Goal: Task Accomplishment & Management: Manage account settings

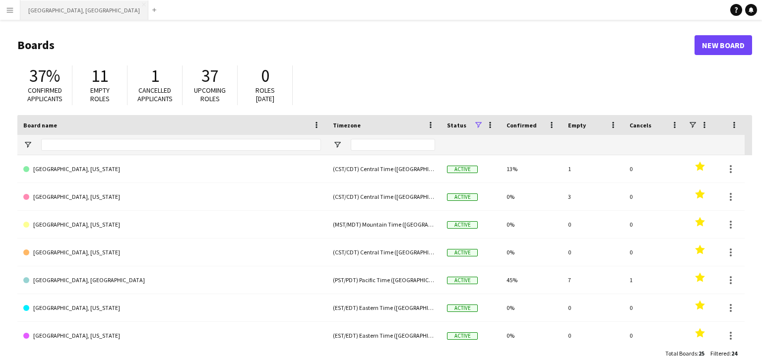
click at [49, 9] on button "[GEOGRAPHIC_DATA], [GEOGRAPHIC_DATA] Close" at bounding box center [84, 9] width 128 height 19
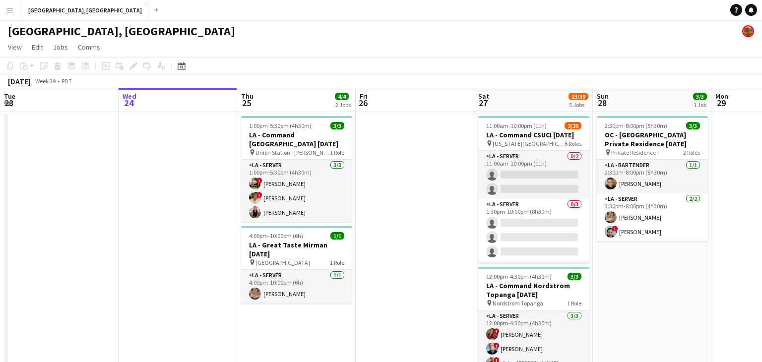
scroll to position [0, 350]
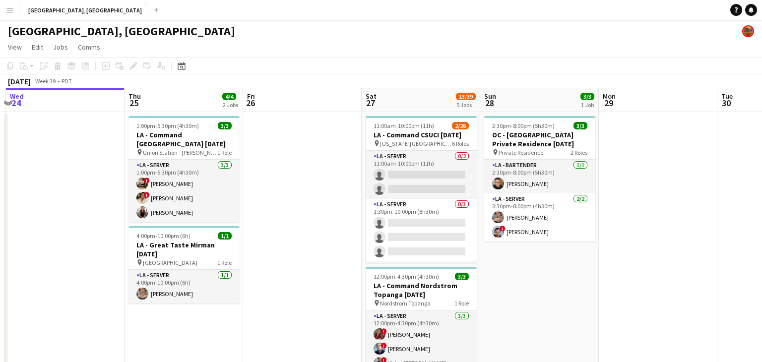
drag, startPoint x: 364, startPoint y: 241, endPoint x: 316, endPoint y: 240, distance: 48.2
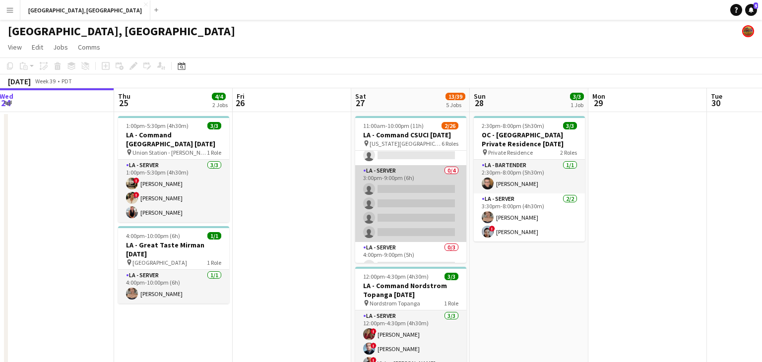
scroll to position [340, 0]
click at [438, 219] on app-card-role "LA - Server 0/4 3:00pm-9:00pm (6h) single-neutral-actions single-neutral-action…" at bounding box center [410, 200] width 111 height 77
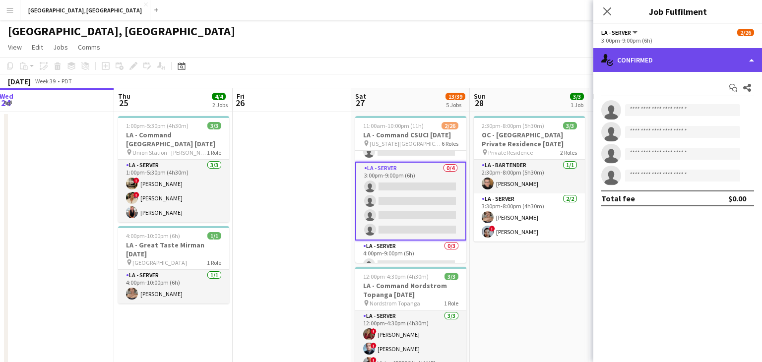
click at [748, 59] on div "single-neutral-actions-check-2 Confirmed" at bounding box center [678, 60] width 169 height 24
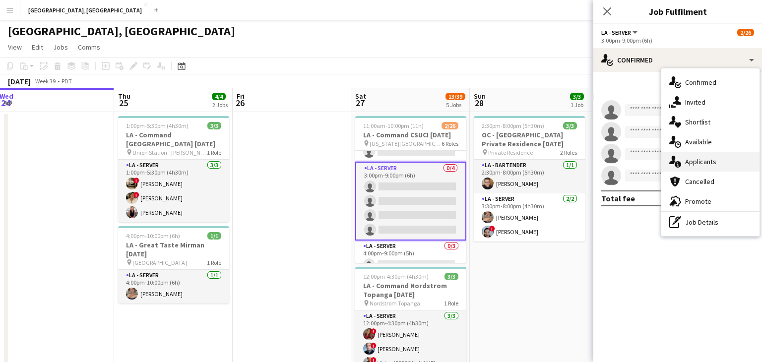
click at [725, 167] on div "single-neutral-actions-information Applicants" at bounding box center [711, 162] width 98 height 20
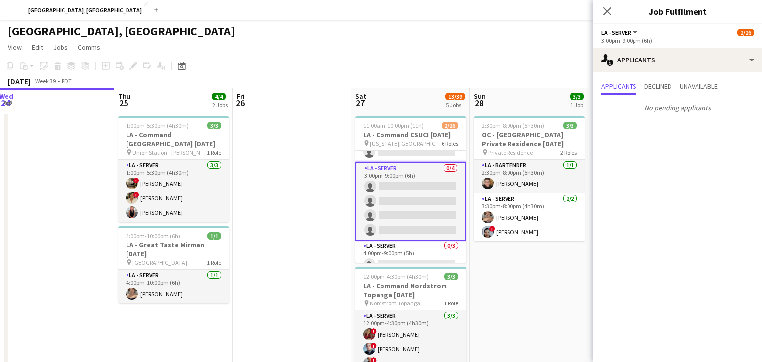
click at [608, 10] on icon "Close pop-in" at bounding box center [608, 11] width 8 height 8
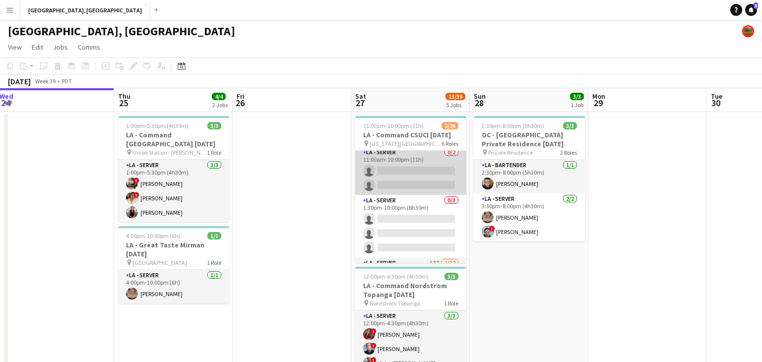
scroll to position [0, 0]
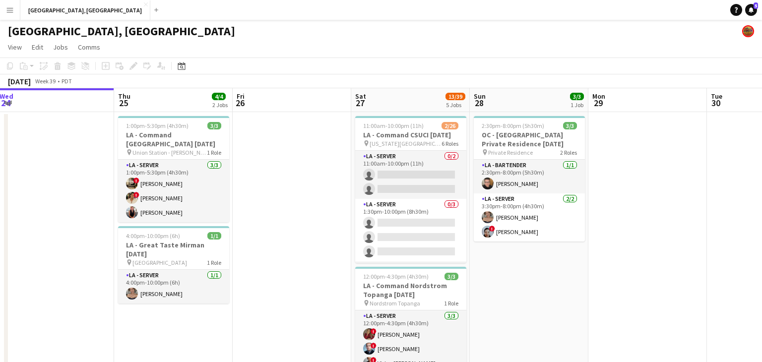
click at [11, 7] on app-icon "Menu" at bounding box center [10, 10] width 8 height 8
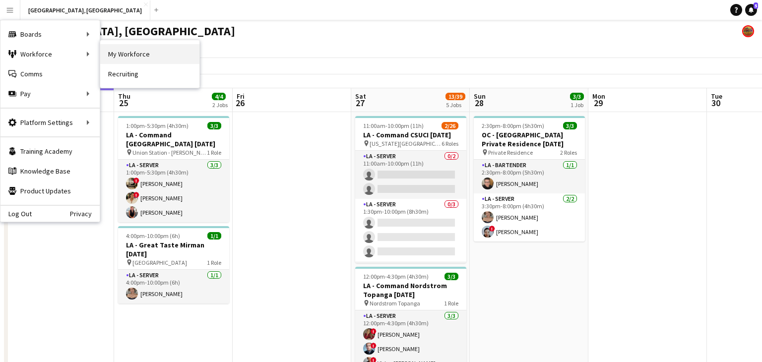
click at [130, 53] on link "My Workforce" at bounding box center [149, 54] width 99 height 20
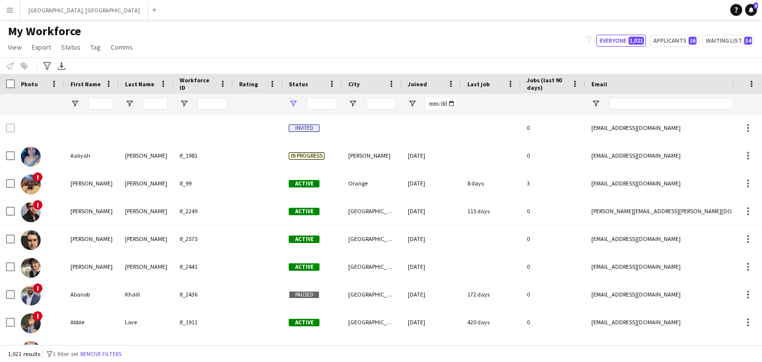
type input "**********"
click at [48, 67] on icon "Advanced filters" at bounding box center [47, 66] width 8 height 8
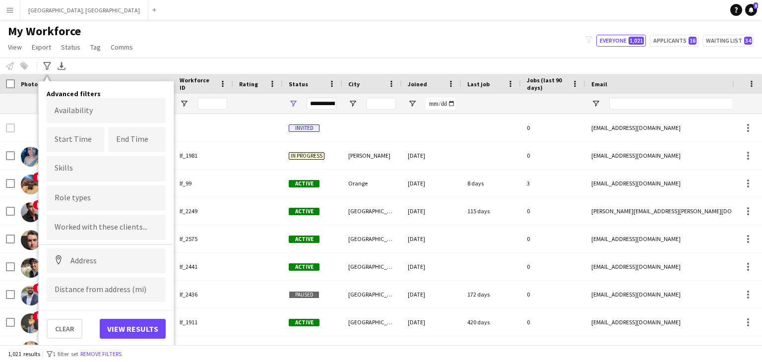
click at [104, 198] on input "Type to search role types..." at bounding box center [106, 198] width 103 height 9
type input "*******"
click at [101, 220] on div "LA - Server" at bounding box center [106, 226] width 119 height 24
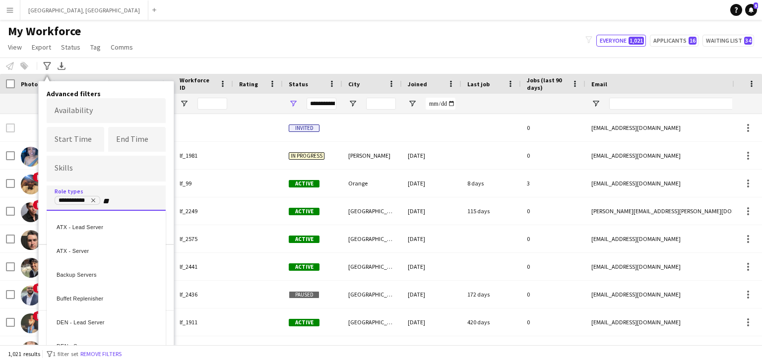
type input "**"
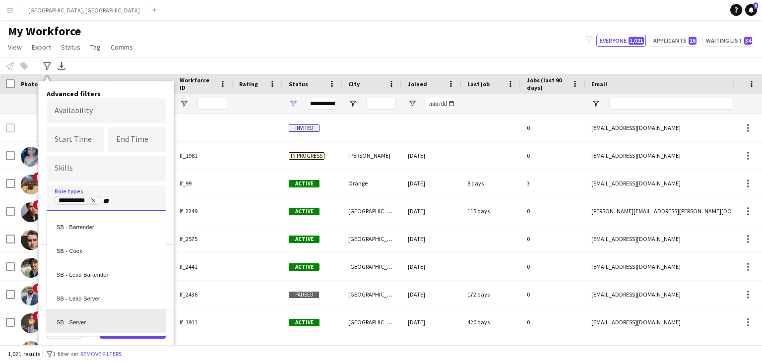
click at [117, 319] on div "SB - Server" at bounding box center [106, 321] width 119 height 24
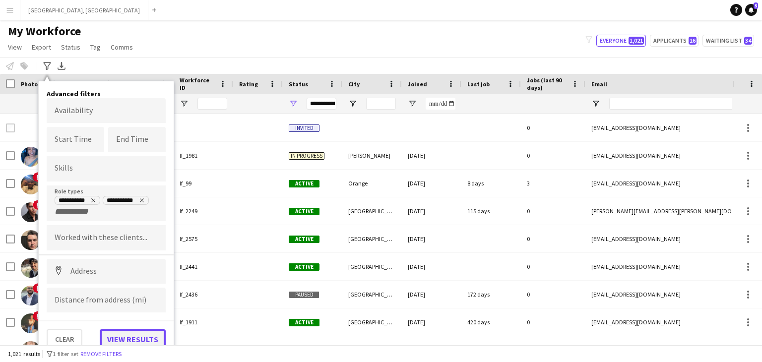
click at [145, 336] on button "View results" at bounding box center [133, 340] width 66 height 20
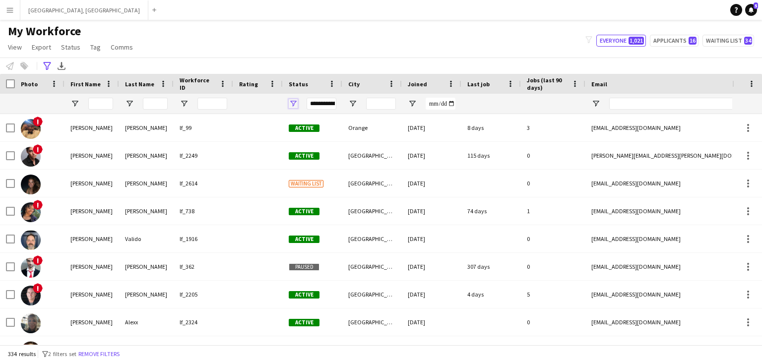
click at [291, 105] on span "Open Filter Menu" at bounding box center [293, 103] width 9 height 9
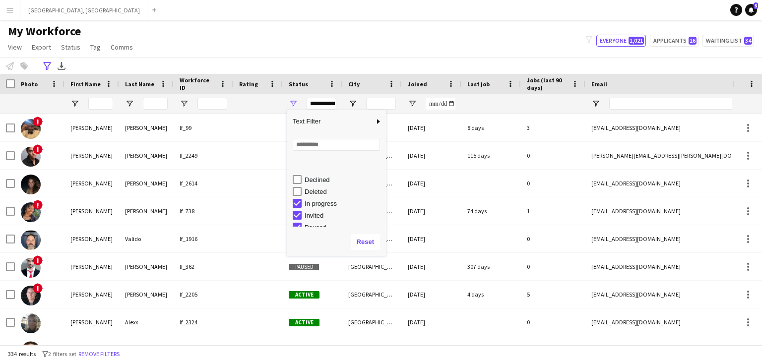
scroll to position [62, 0]
click at [299, 192] on div "Paused" at bounding box center [339, 198] width 93 height 12
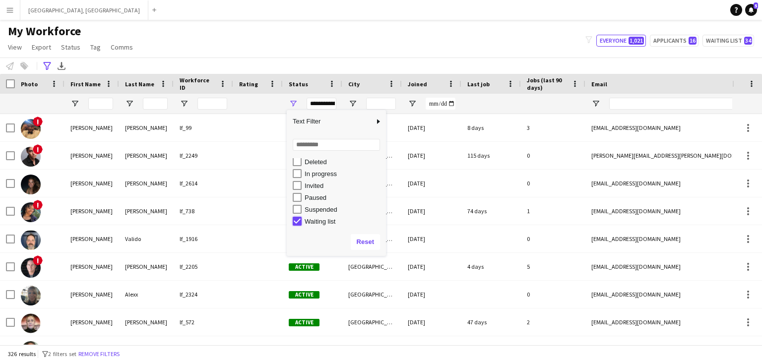
type input "**********"
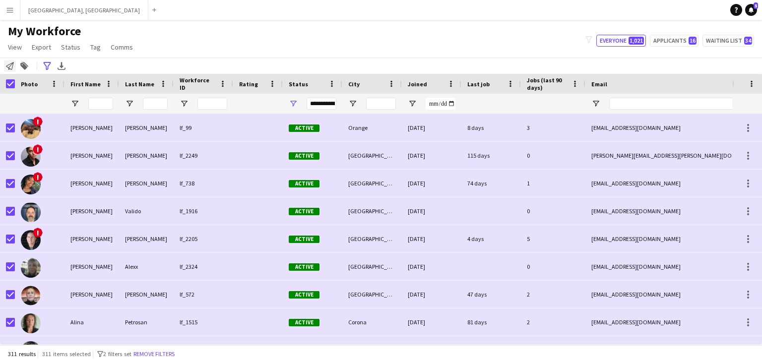
click at [11, 67] on icon "Notify workforce" at bounding box center [10, 66] width 8 height 8
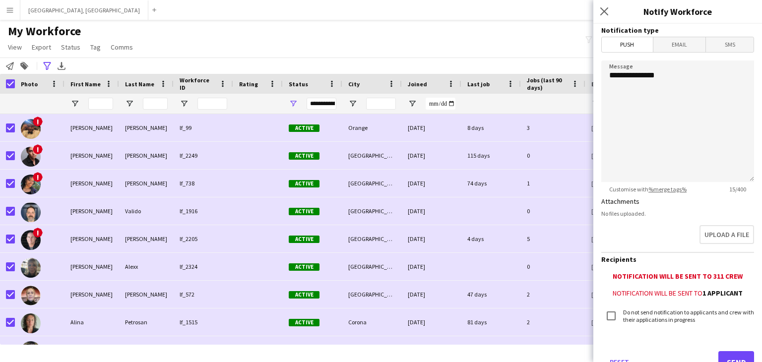
click at [686, 40] on span "Email" at bounding box center [680, 44] width 53 height 15
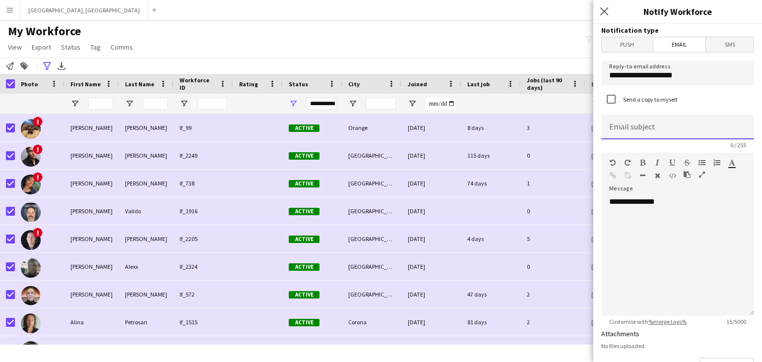
click at [654, 134] on input at bounding box center [678, 127] width 153 height 25
type input "*"
type input "**********"
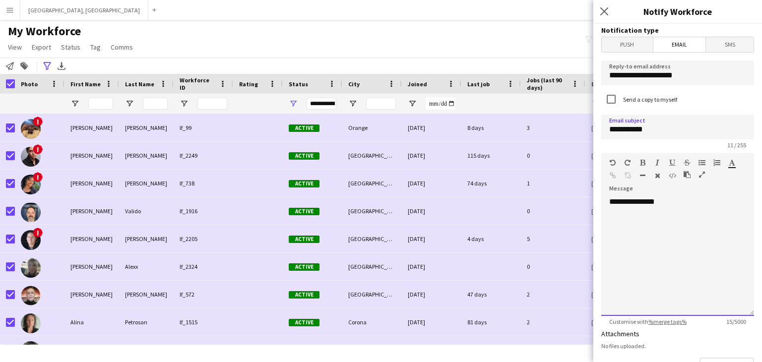
click at [636, 199] on div "**********" at bounding box center [678, 256] width 153 height 119
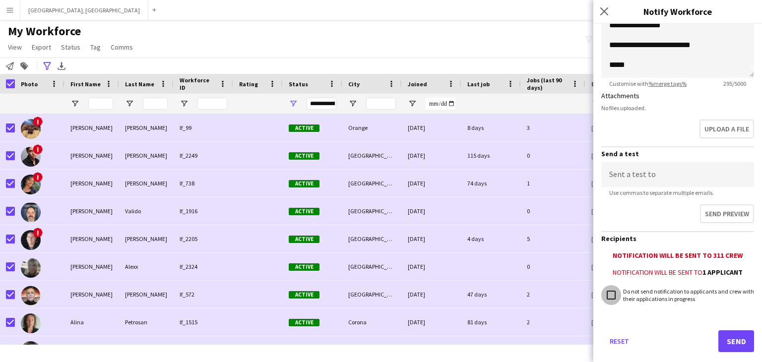
scroll to position [255, 0]
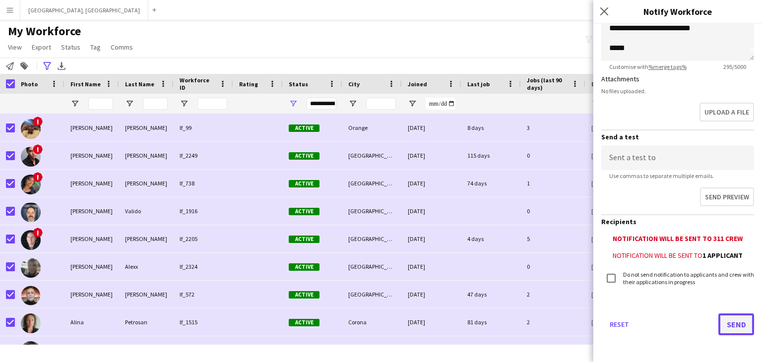
click at [738, 327] on button "Send" at bounding box center [737, 325] width 36 height 22
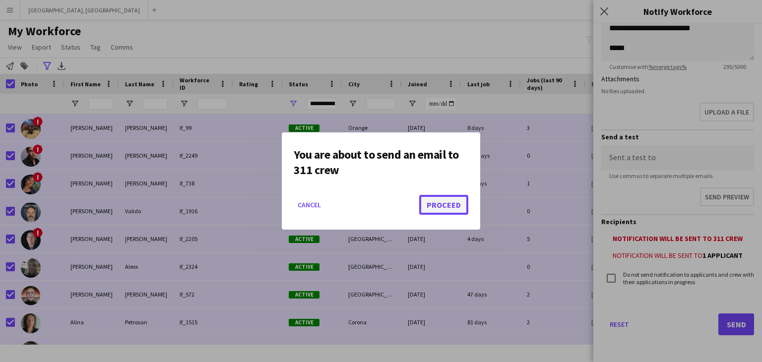
click at [447, 206] on button "Proceed" at bounding box center [443, 205] width 49 height 20
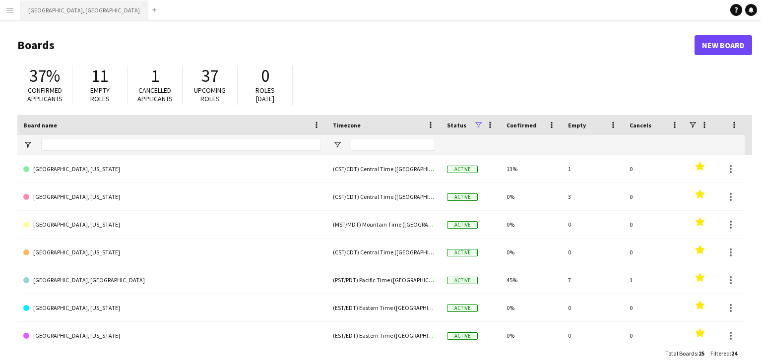
click at [52, 8] on button "[GEOGRAPHIC_DATA], [GEOGRAPHIC_DATA] Close" at bounding box center [84, 9] width 128 height 19
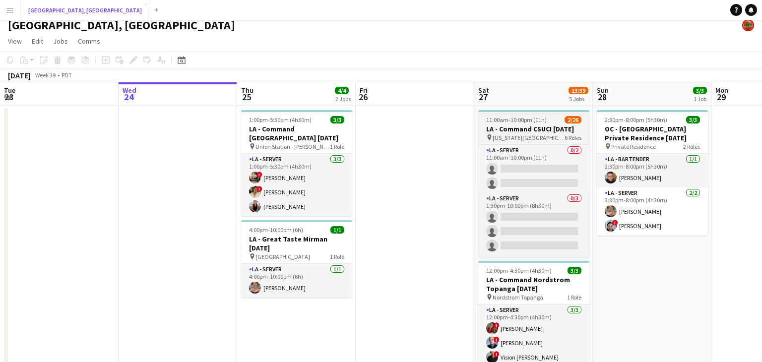
scroll to position [10, 0]
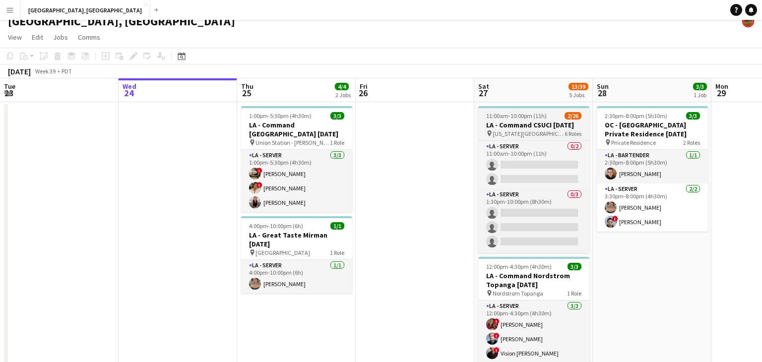
click at [533, 124] on h3 "LA - Command CSUCI [DATE]" at bounding box center [533, 125] width 111 height 9
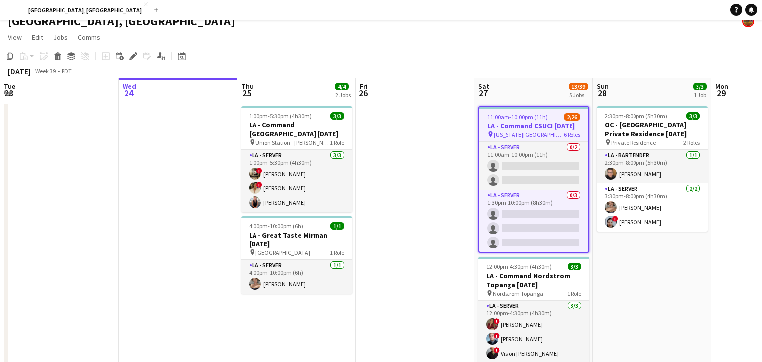
drag, startPoint x: 134, startPoint y: 55, endPoint x: 461, endPoint y: 112, distance: 331.0
click at [134, 55] on icon at bounding box center [133, 56] width 5 height 5
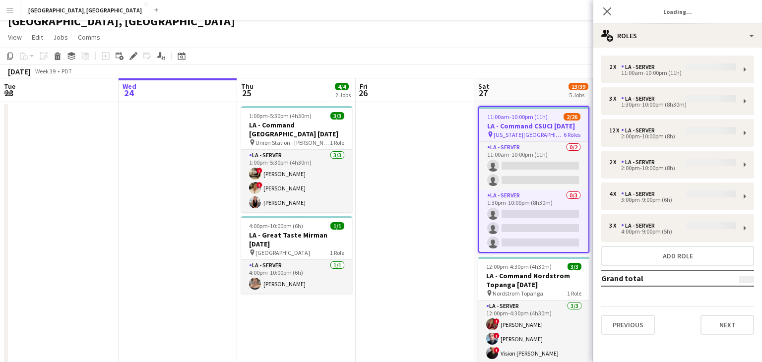
type input "**********"
click at [730, 334] on div "2 x LA - Server $0.00 11:00am-10:00pm (11h) 3 x LA - Server $0.00 1:30pm-10:00p…" at bounding box center [678, 195] width 169 height 295
click at [731, 321] on button "Next" at bounding box center [728, 325] width 54 height 20
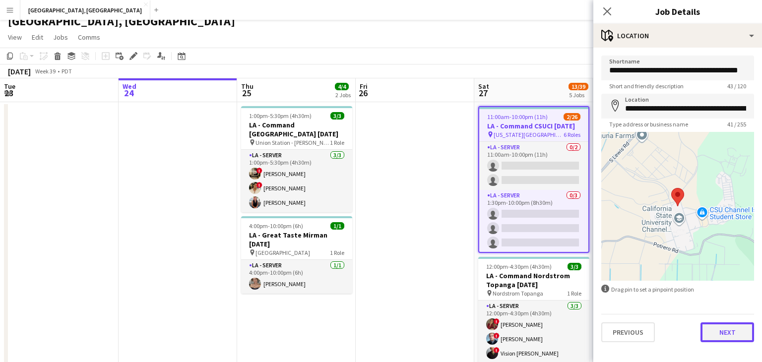
click at [729, 327] on button "Next" at bounding box center [728, 333] width 54 height 20
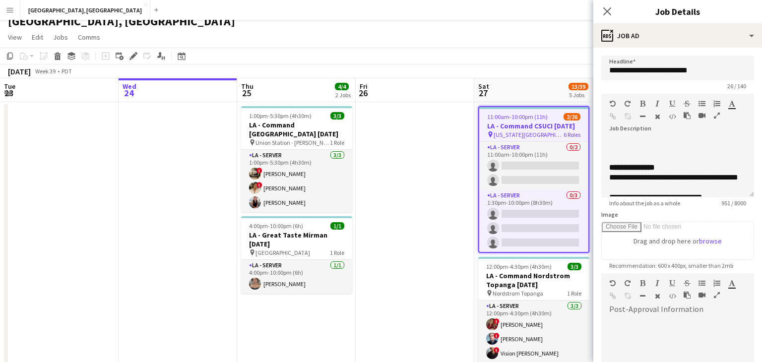
scroll to position [341, 0]
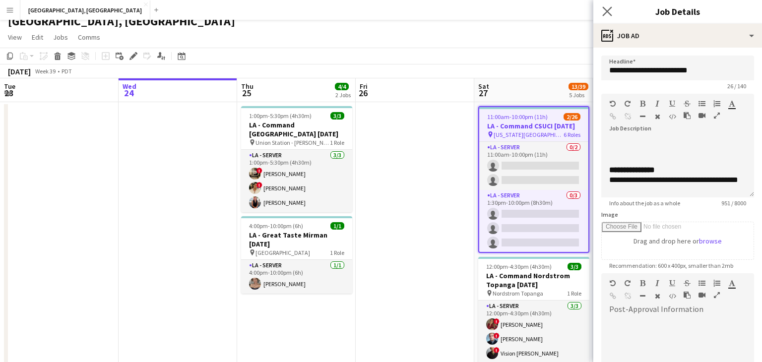
click at [607, 5] on app-icon "Close pop-in" at bounding box center [608, 11] width 14 height 14
